Goal: Information Seeking & Learning: Learn about a topic

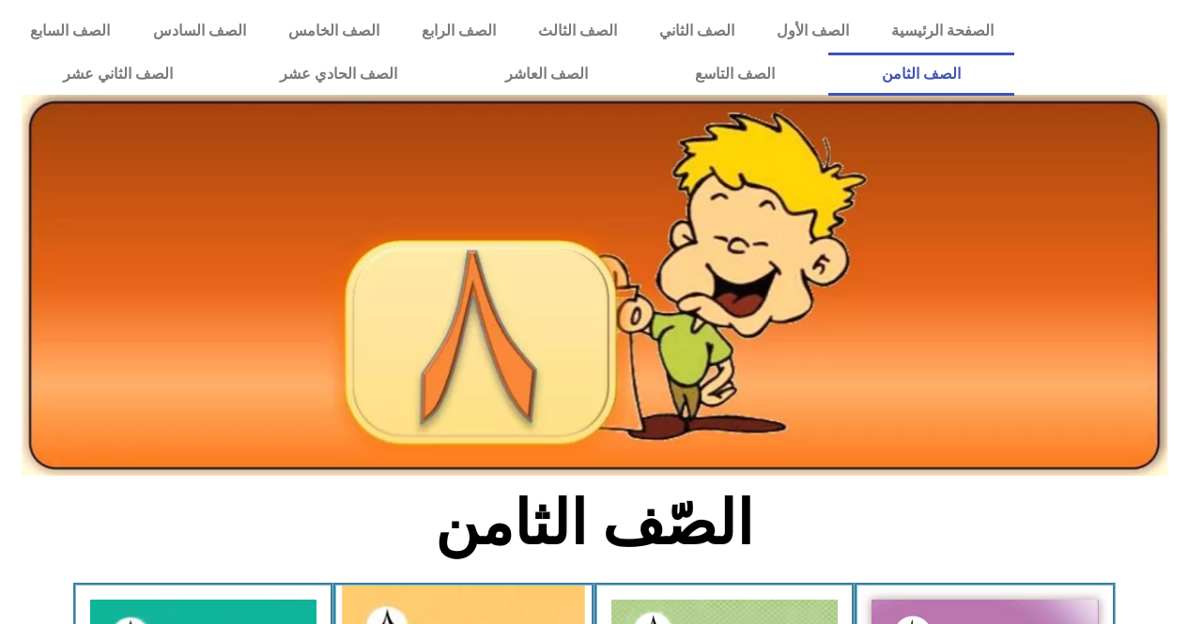
scroll to position [480, 0]
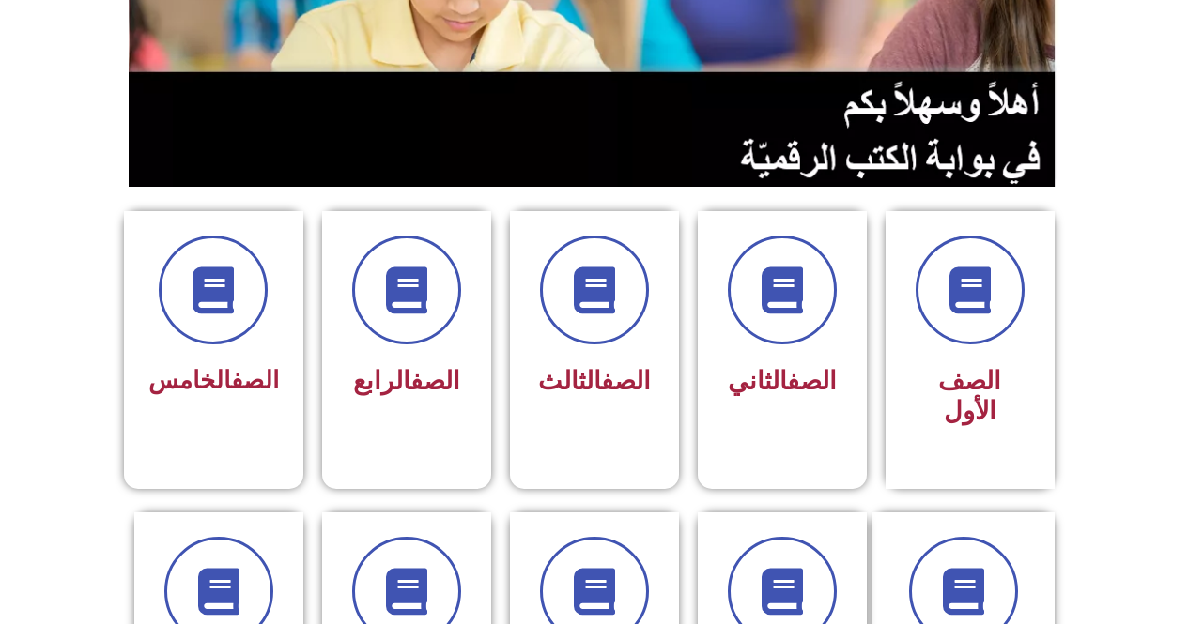
scroll to position [391, 0]
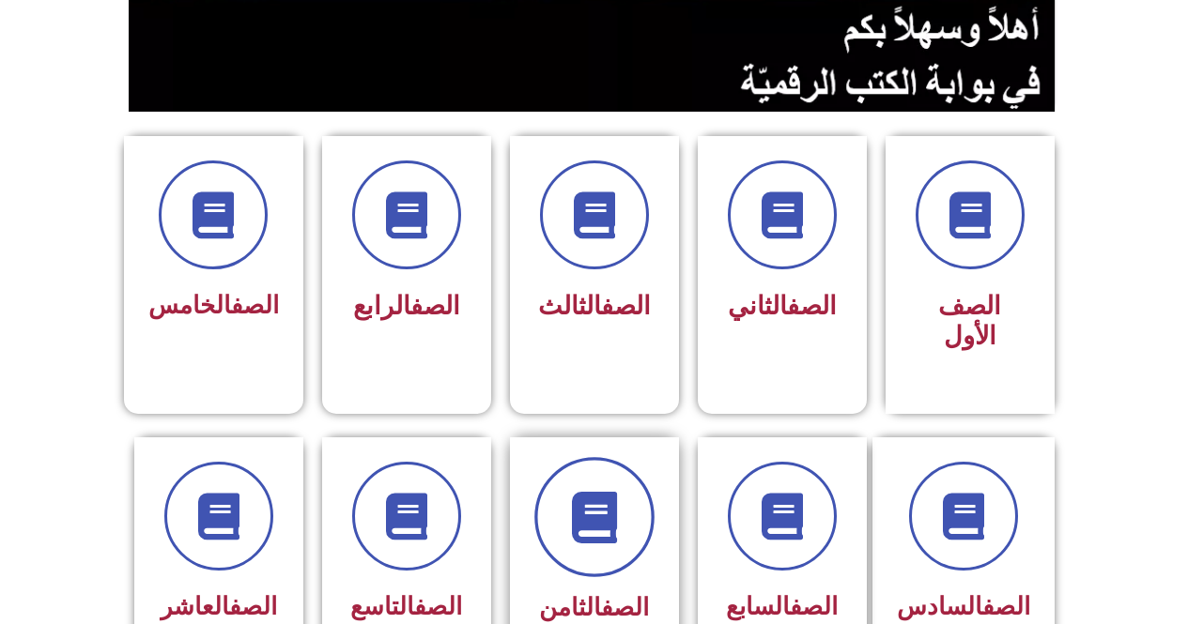
click at [610, 506] on icon at bounding box center [594, 517] width 52 height 52
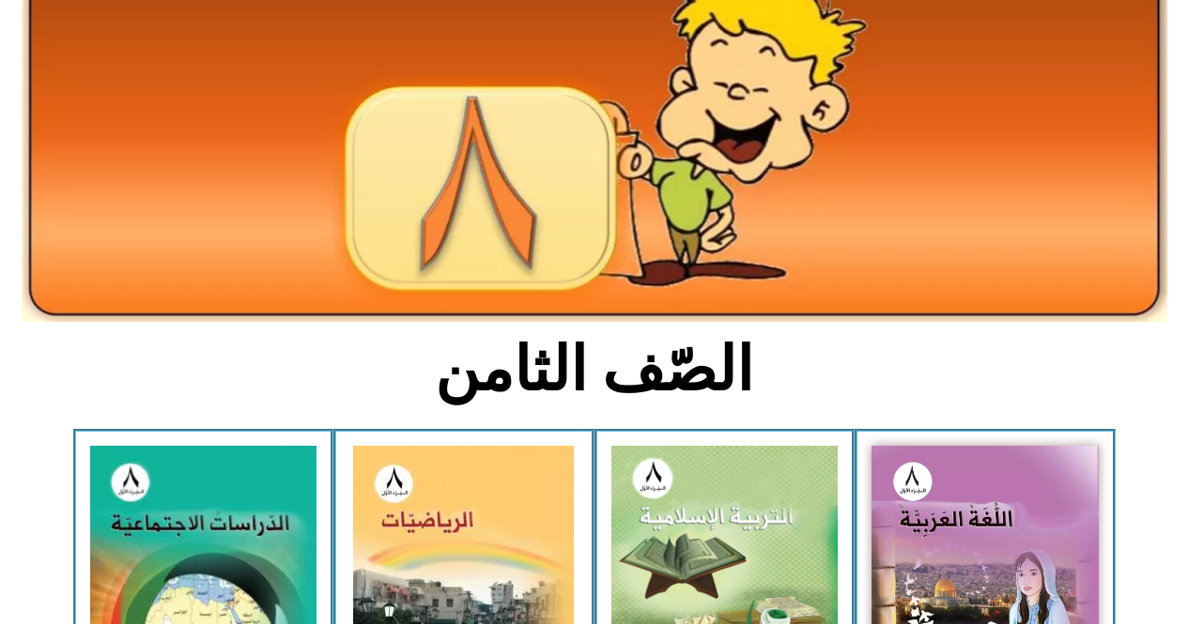
scroll to position [415, 0]
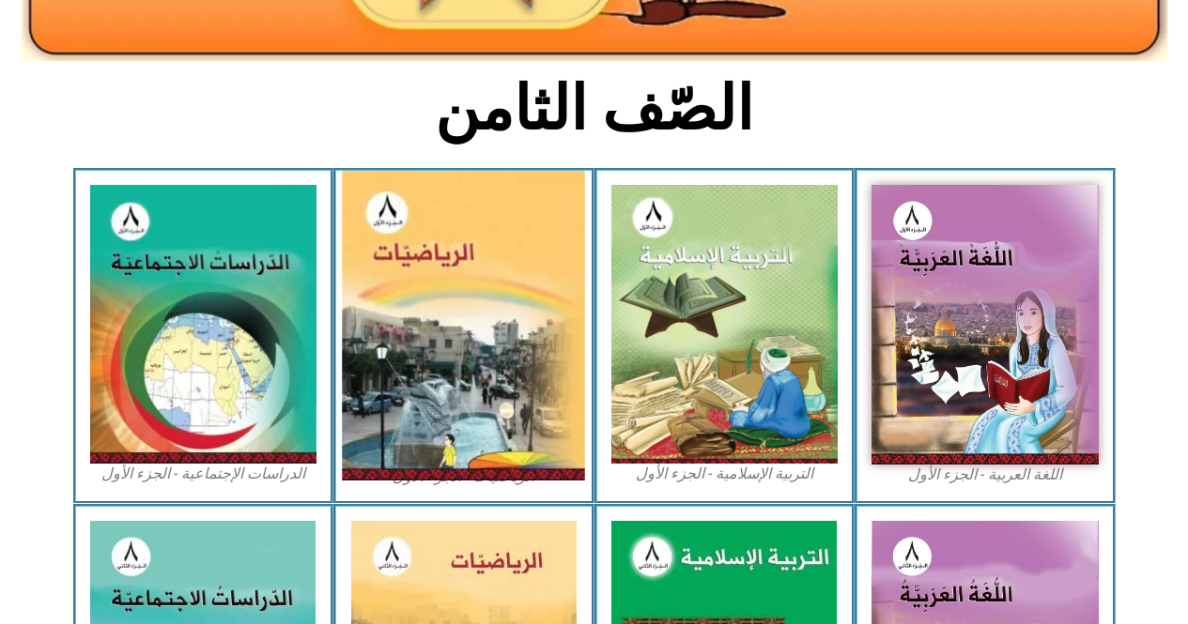
click at [448, 256] on img at bounding box center [464, 326] width 243 height 310
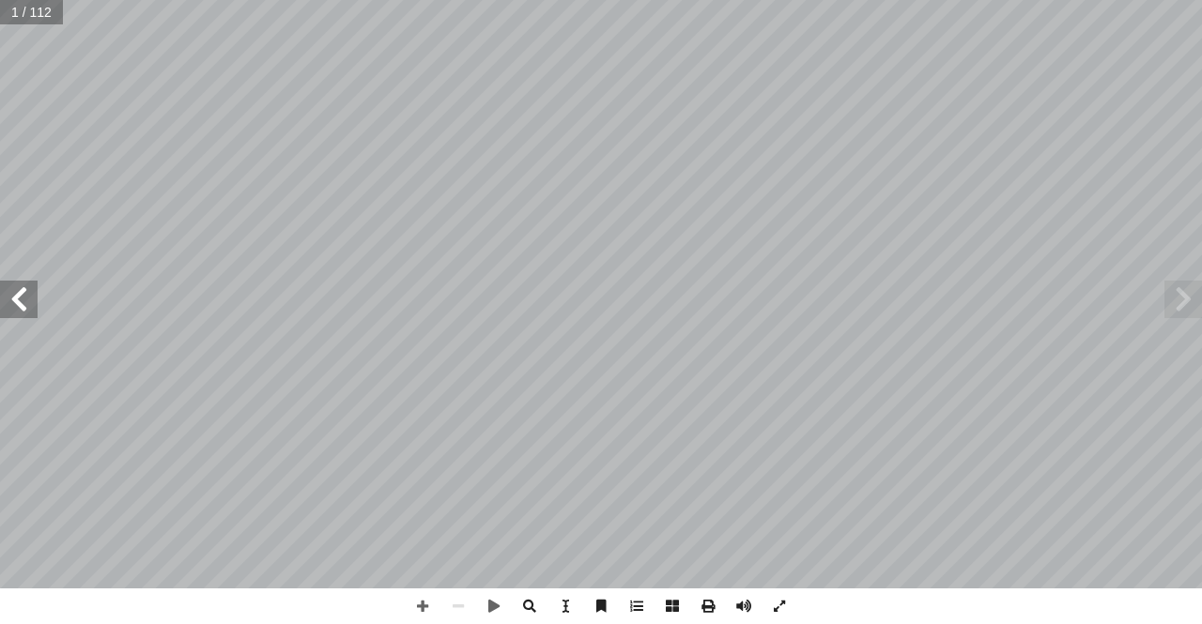
click at [15, 305] on span at bounding box center [19, 300] width 38 height 38
click at [15, 306] on span at bounding box center [19, 300] width 38 height 38
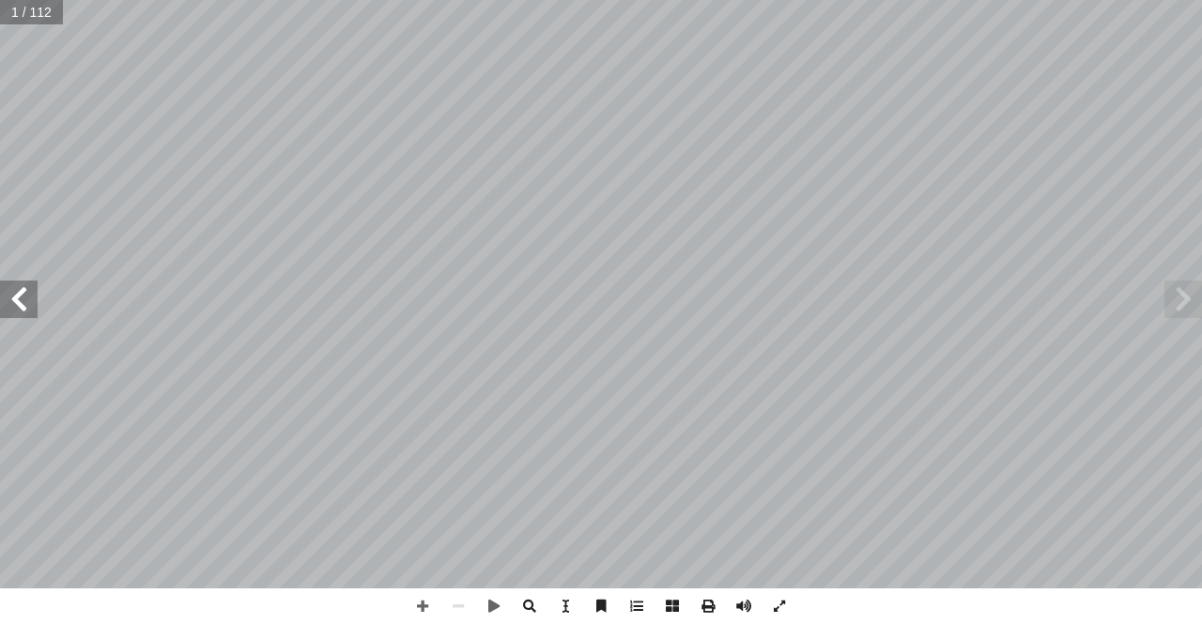
click at [13, 308] on span at bounding box center [19, 300] width 38 height 38
click at [13, 309] on span at bounding box center [19, 300] width 38 height 38
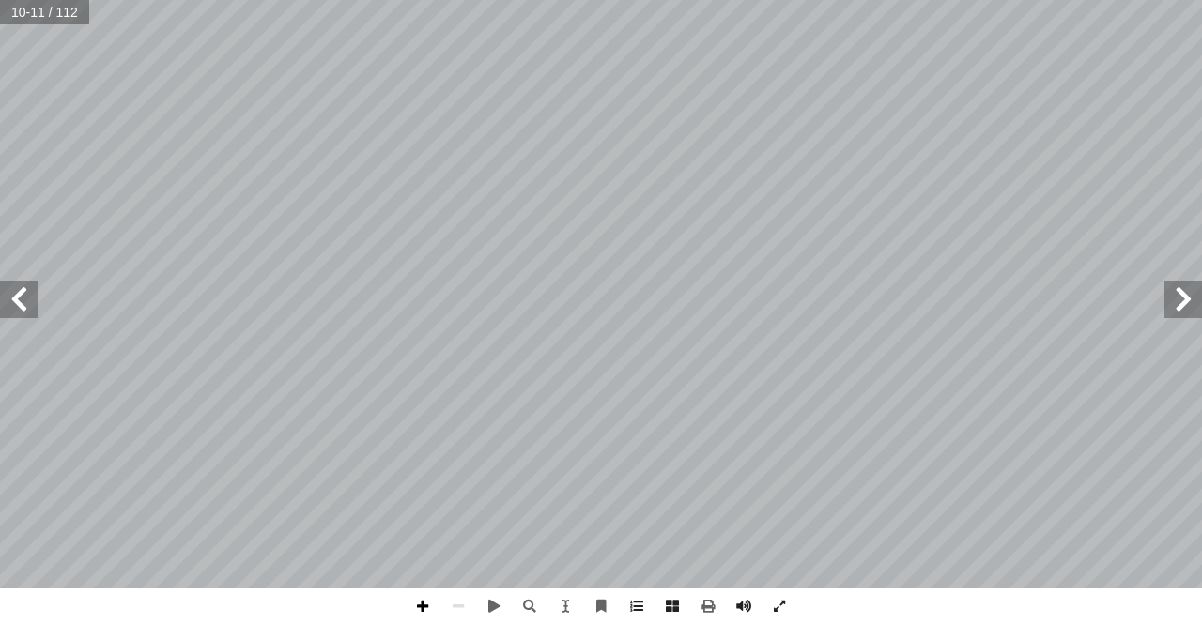
click at [428, 607] on span at bounding box center [423, 607] width 36 height 36
click at [427, 603] on span at bounding box center [423, 607] width 36 height 36
click at [1170, 302] on span at bounding box center [1183, 300] width 38 height 38
click at [21, 299] on span at bounding box center [19, 300] width 38 height 38
click at [11, 312] on span at bounding box center [19, 300] width 38 height 38
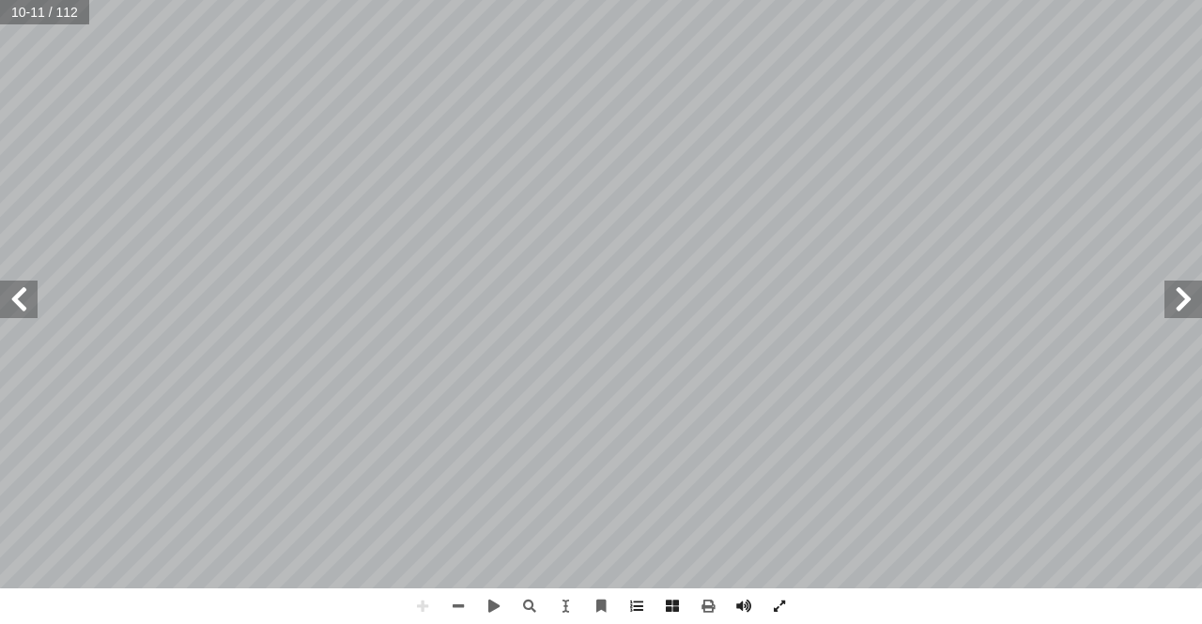
click at [11, 307] on span at bounding box center [19, 300] width 38 height 38
click at [11, 305] on span at bounding box center [19, 300] width 38 height 38
click at [35, 310] on span at bounding box center [19, 300] width 38 height 38
click at [38, 306] on div "14 ل: ِ سائ َ م َ و ُ مارين َ ت : َ ب َ ب َّ لس � ُ ح ِّ ض َ و أ � َ تي، و أ ا …" at bounding box center [601, 294] width 1202 height 589
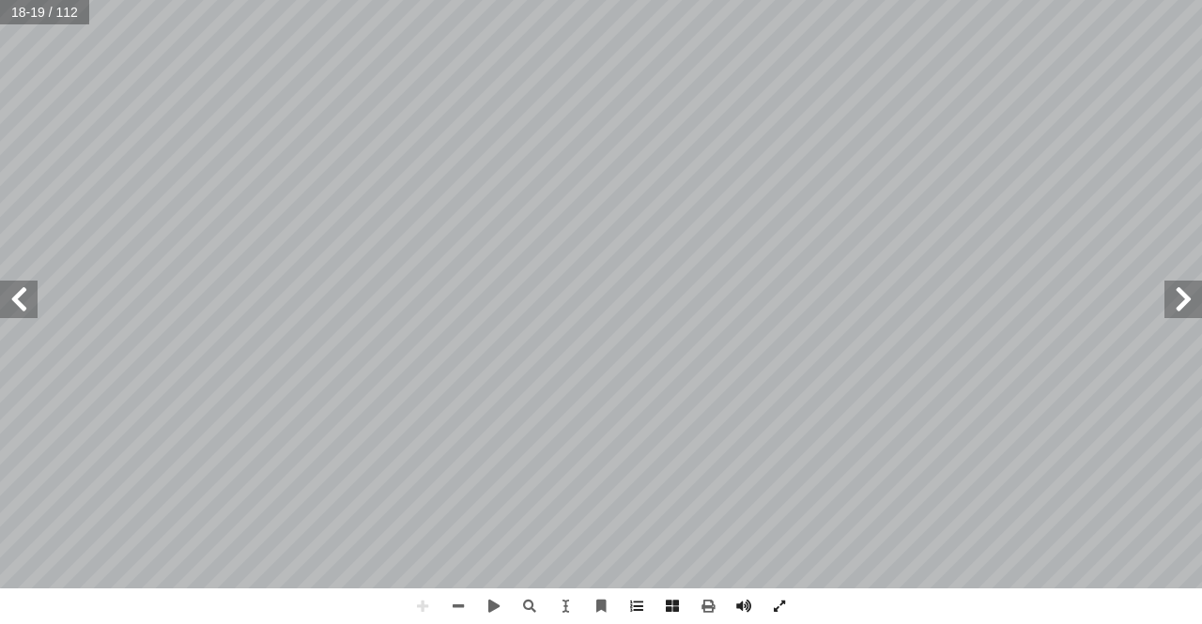
click at [25, 303] on span at bounding box center [19, 300] width 38 height 38
click at [27, 300] on span at bounding box center [19, 300] width 38 height 38
click at [12, 299] on span at bounding box center [19, 300] width 38 height 38
click at [541, 613] on div "22 : ٥ نشاط تية: آ ل� � ِ رب ّ لض � ِ ات ّ عملي ُ ل ِ م ْ ك أ � 6- = 6-× ١ ، 6-…" at bounding box center [601, 312] width 1202 height 624
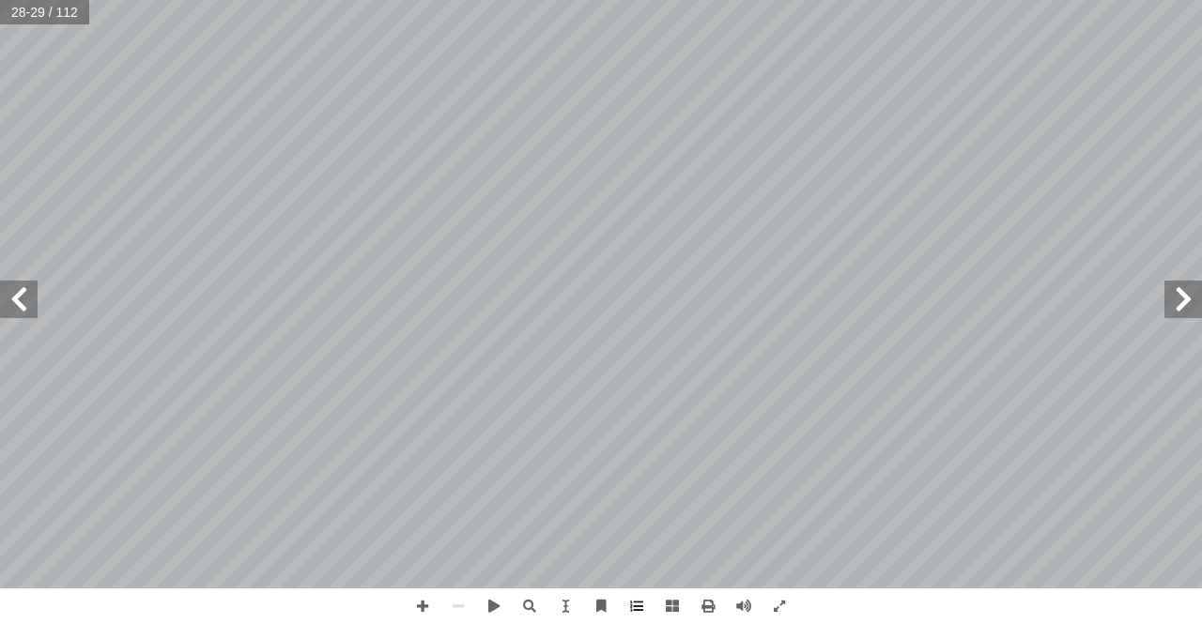
click at [1186, 309] on span at bounding box center [1183, 300] width 38 height 38
click at [1169, 300] on span at bounding box center [1183, 300] width 38 height 38
click at [12, 314] on span at bounding box center [19, 300] width 38 height 38
click at [9, 294] on span at bounding box center [19, 300] width 38 height 38
click at [35, 306] on span at bounding box center [19, 300] width 38 height 38
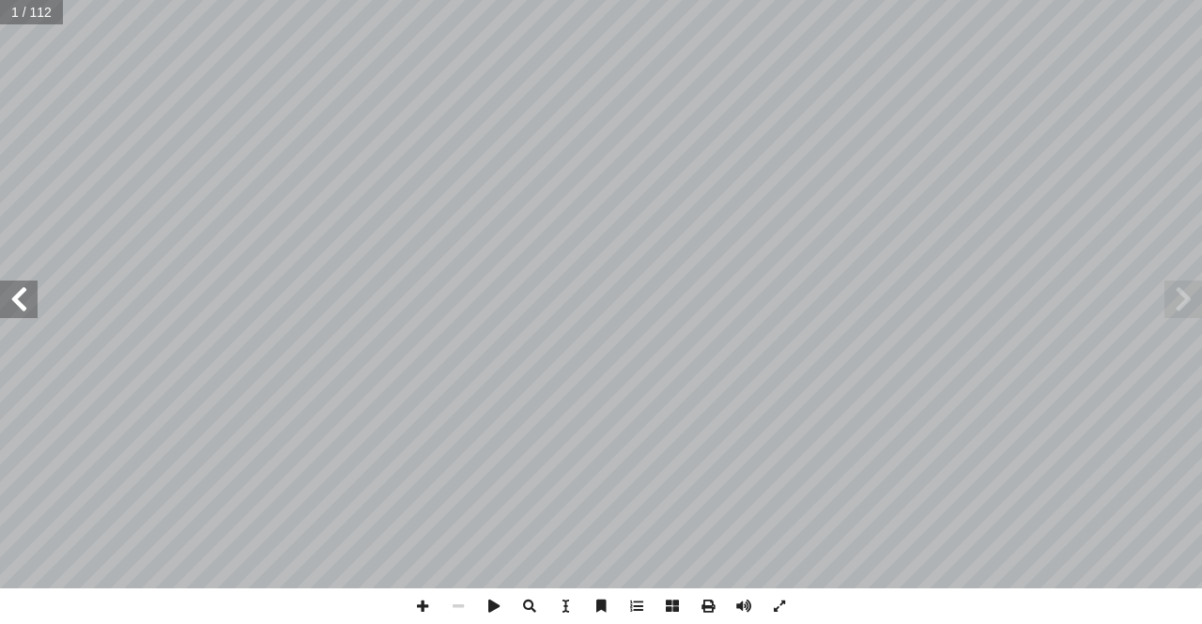
click at [35, 306] on span at bounding box center [19, 300] width 38 height 38
click at [34, 303] on span at bounding box center [19, 300] width 38 height 38
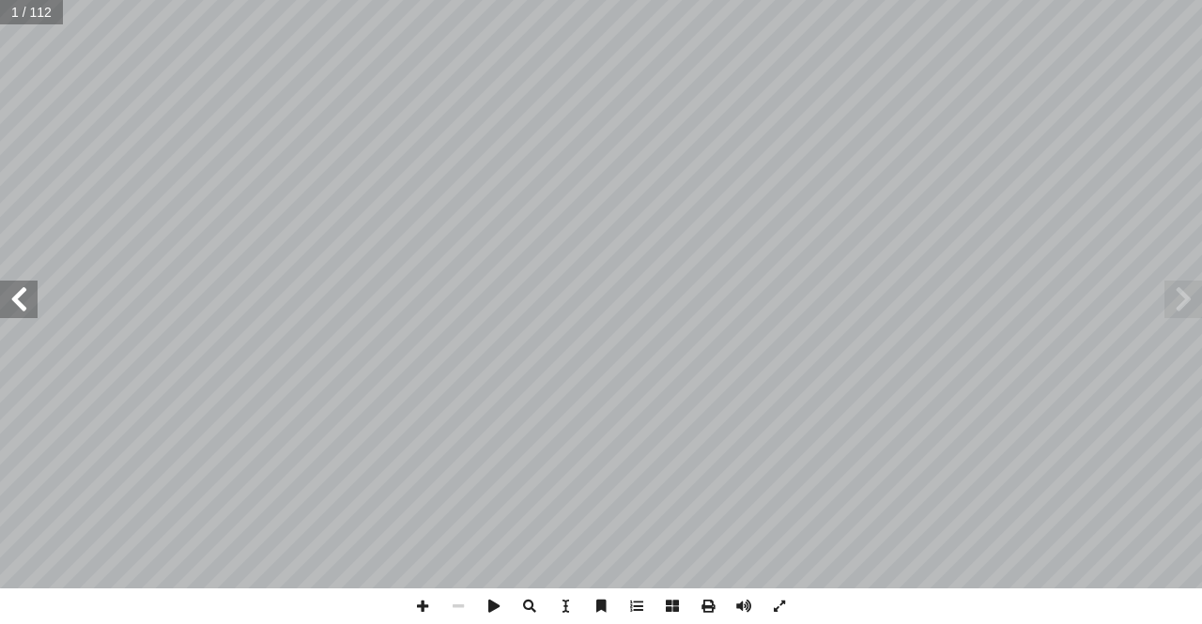
click at [34, 300] on span at bounding box center [19, 300] width 38 height 38
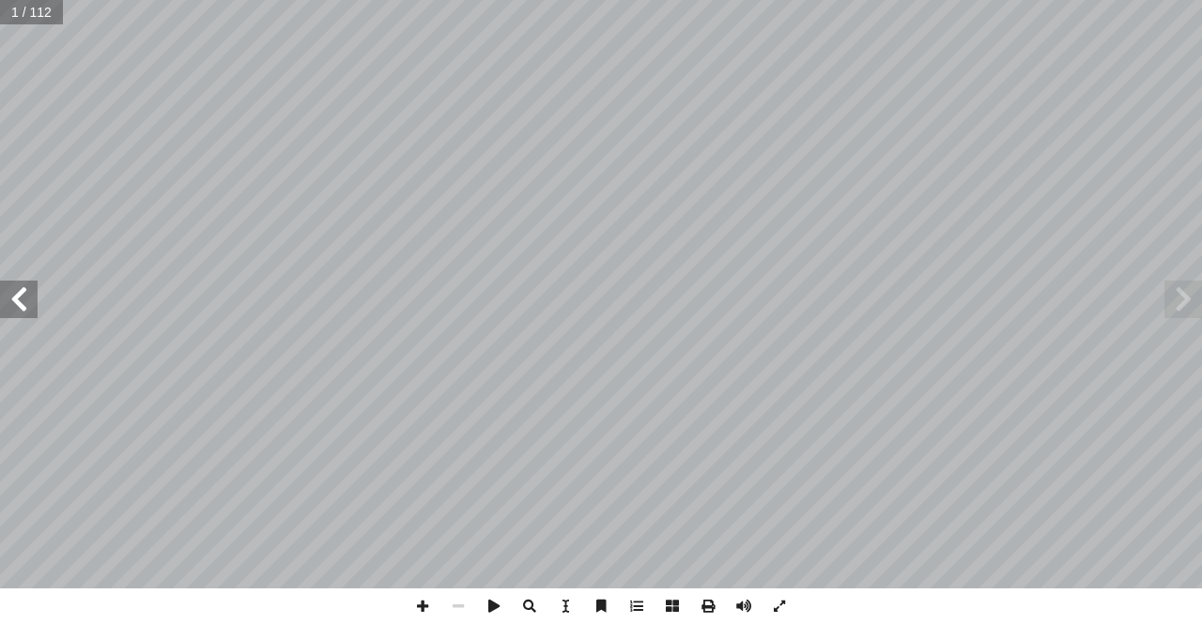
click at [34, 300] on span at bounding box center [19, 300] width 38 height 38
click at [0, 307] on span at bounding box center [19, 300] width 38 height 38
click at [1, 298] on span at bounding box center [19, 300] width 38 height 38
click at [3, 294] on span at bounding box center [19, 300] width 38 height 38
click at [30, 312] on span at bounding box center [19, 300] width 38 height 38
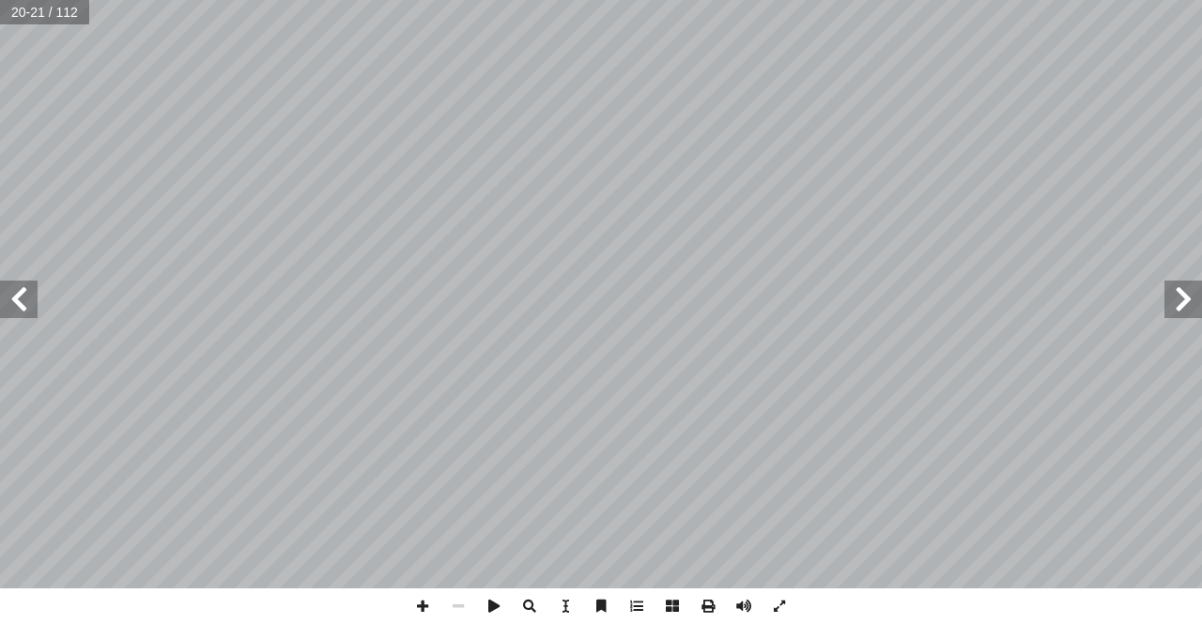
click at [27, 300] on span at bounding box center [19, 300] width 38 height 38
click at [1172, 303] on span at bounding box center [1183, 300] width 38 height 38
click at [617, 622] on div "22 : ٥ نشاط تية: آ ل� � ِ رب ّ لض � ِ ات ّ عملي ُ ل ِ م ْ ك أ � 6- = 6-× ١ ، 6-…" at bounding box center [601, 312] width 1202 height 624
click at [422, 606] on span at bounding box center [423, 607] width 36 height 36
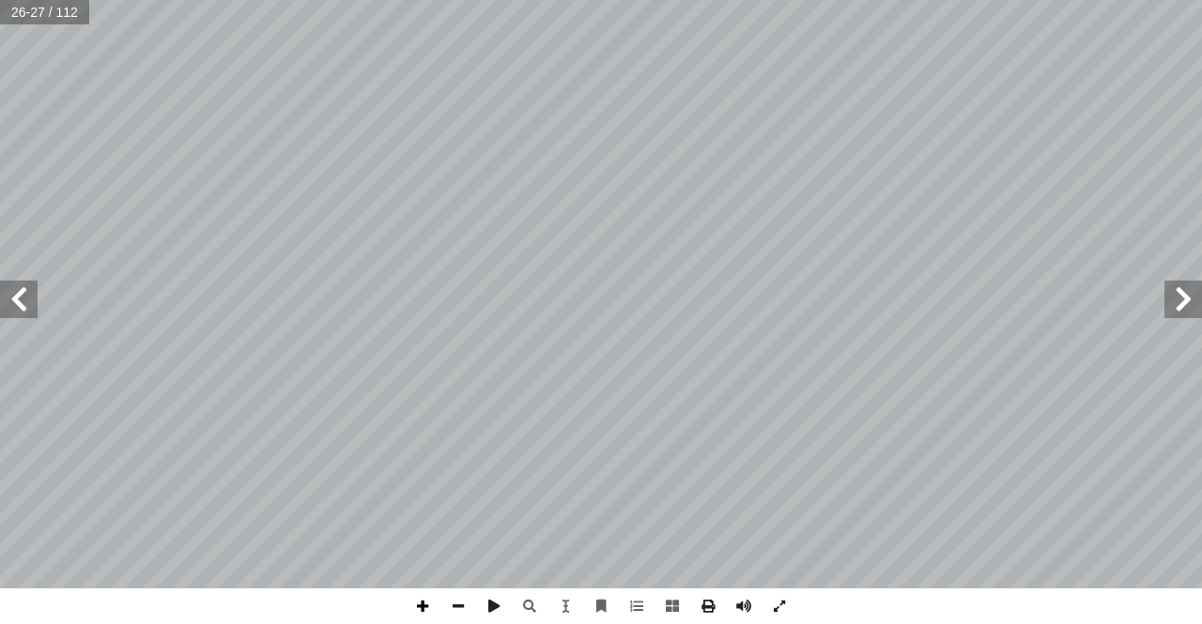
click at [428, 605] on span at bounding box center [423, 607] width 36 height 36
click at [12, 299] on span at bounding box center [19, 300] width 38 height 38
click at [1176, 313] on span at bounding box center [1183, 300] width 38 height 38
click at [1176, 311] on span at bounding box center [1183, 300] width 38 height 38
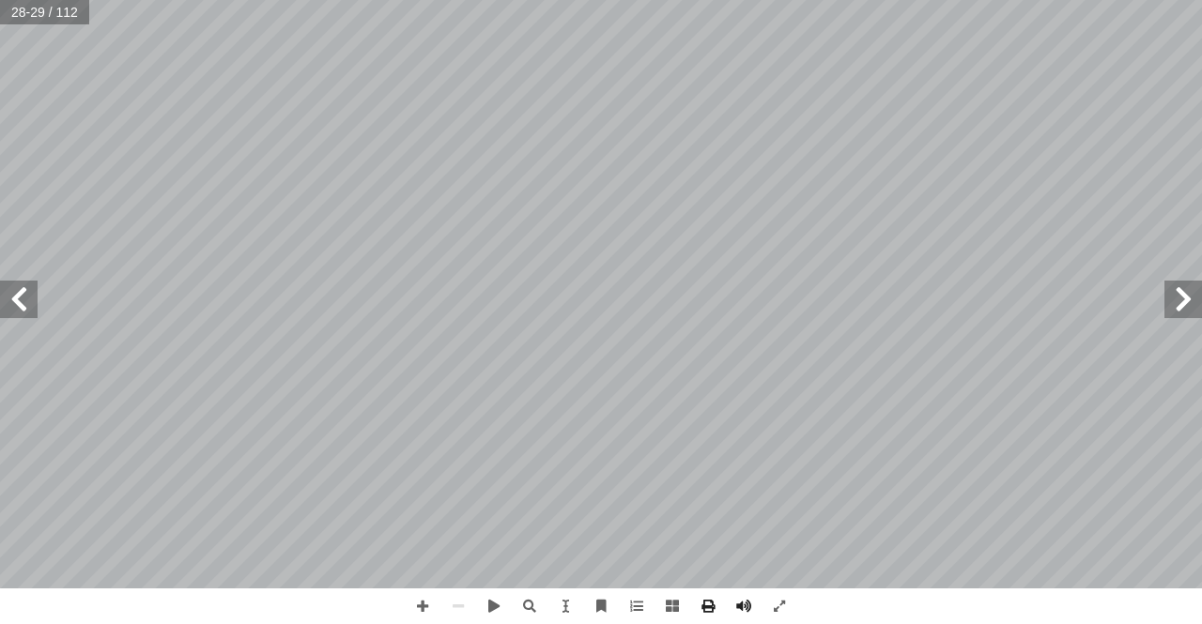
click at [1176, 310] on span at bounding box center [1183, 300] width 38 height 38
click at [1176, 308] on span at bounding box center [1183, 300] width 38 height 38
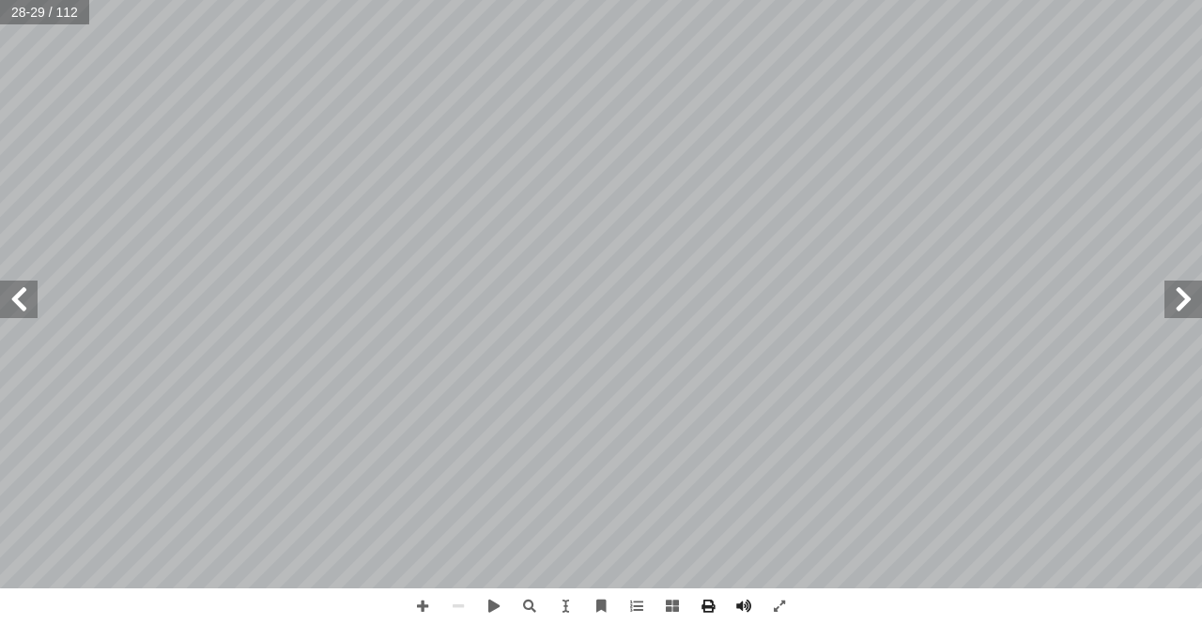
click at [1176, 308] on span at bounding box center [1183, 300] width 38 height 38
click at [1175, 306] on span at bounding box center [1183, 300] width 38 height 38
click at [1174, 306] on span at bounding box center [1183, 300] width 38 height 38
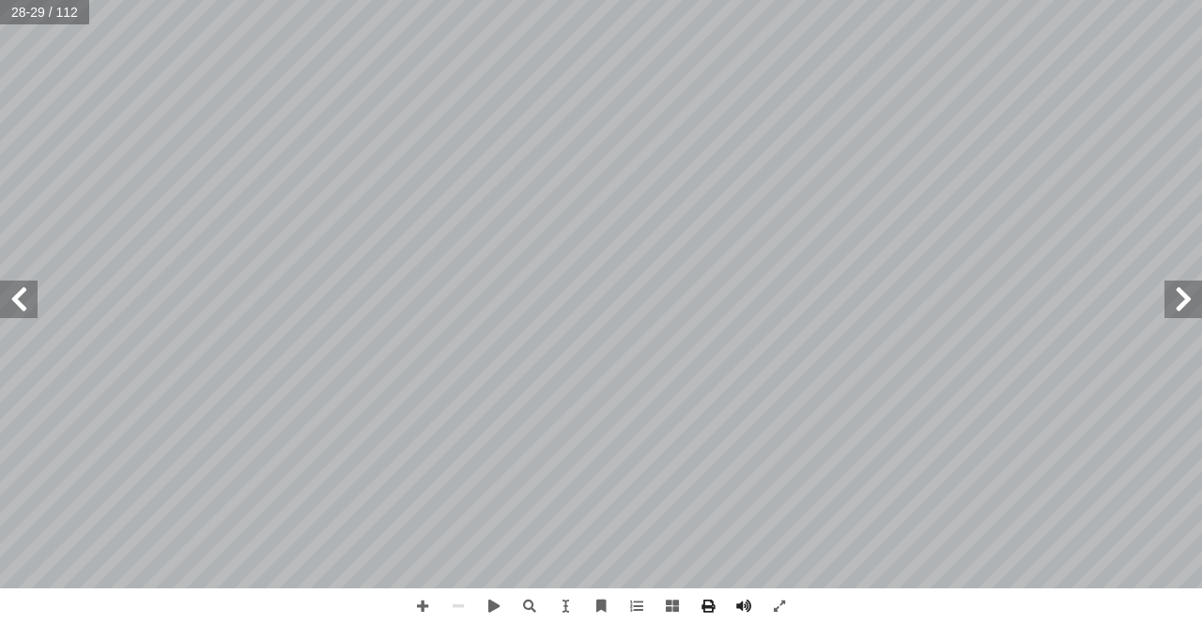
click at [1174, 306] on span at bounding box center [1183, 300] width 38 height 38
click at [1170, 306] on span at bounding box center [1183, 300] width 38 height 38
click at [1188, 314] on span at bounding box center [1183, 300] width 38 height 38
